Goal: Navigation & Orientation: Find specific page/section

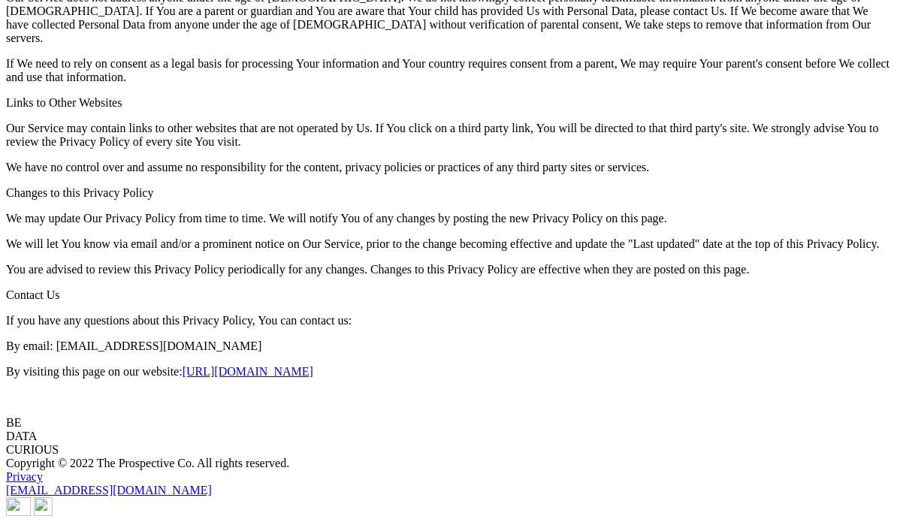
scroll to position [3277, 0]
click at [23, 472] on link "Privacy" at bounding box center [24, 476] width 37 height 13
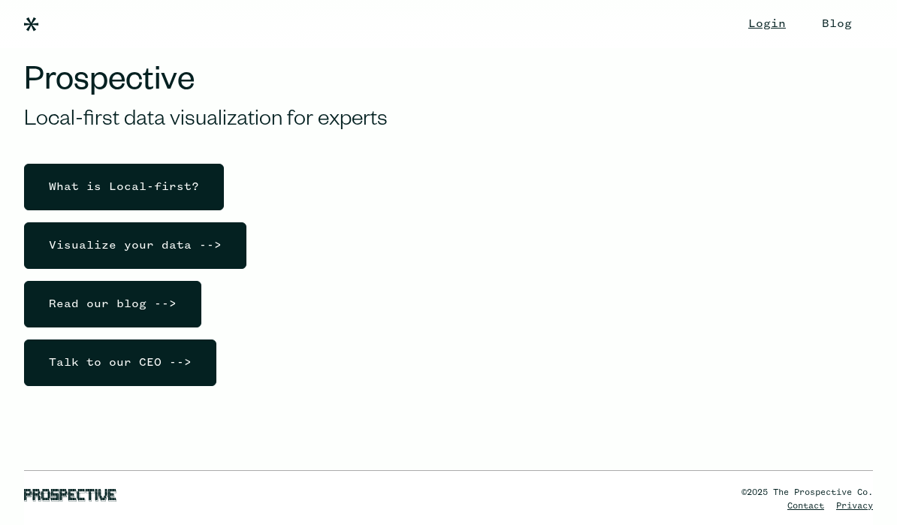
click at [807, 22] on link "Blog" at bounding box center [837, 24] width 60 height 48
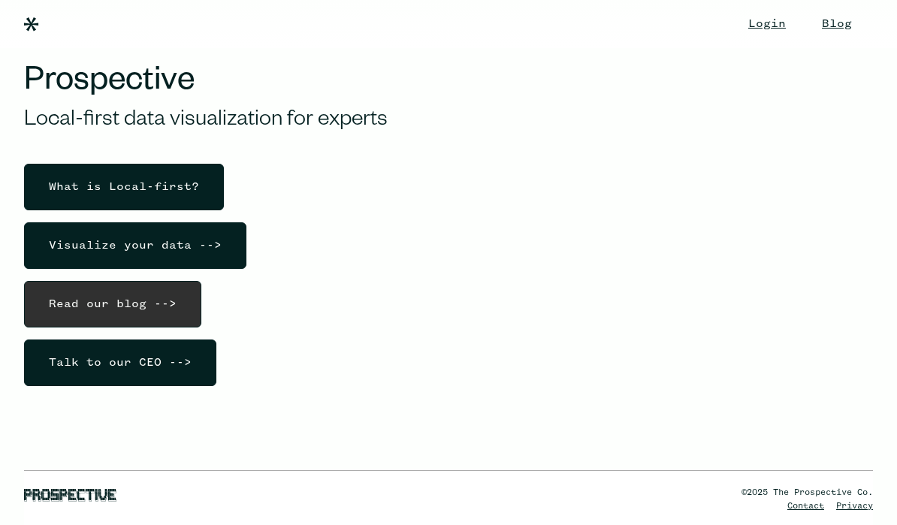
click at [165, 289] on div "Read our blog -->" at bounding box center [113, 304] width 152 height 45
